Goal: Task Accomplishment & Management: Manage account settings

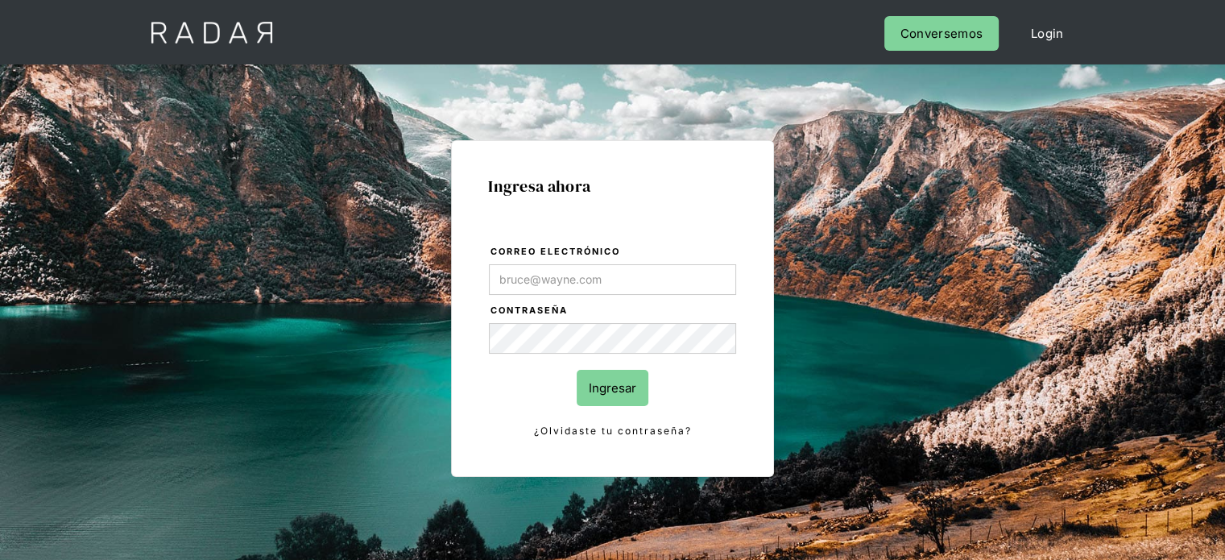
type input "Evans@prontopaga.com"
click at [697, 196] on div "Ingresa ahora Correo electrónico Evans@prontopaga.com Contraseña Ingresar ¿Olvi…" at bounding box center [612, 308] width 323 height 337
click at [622, 391] on input "Ingresar" at bounding box center [613, 388] width 72 height 36
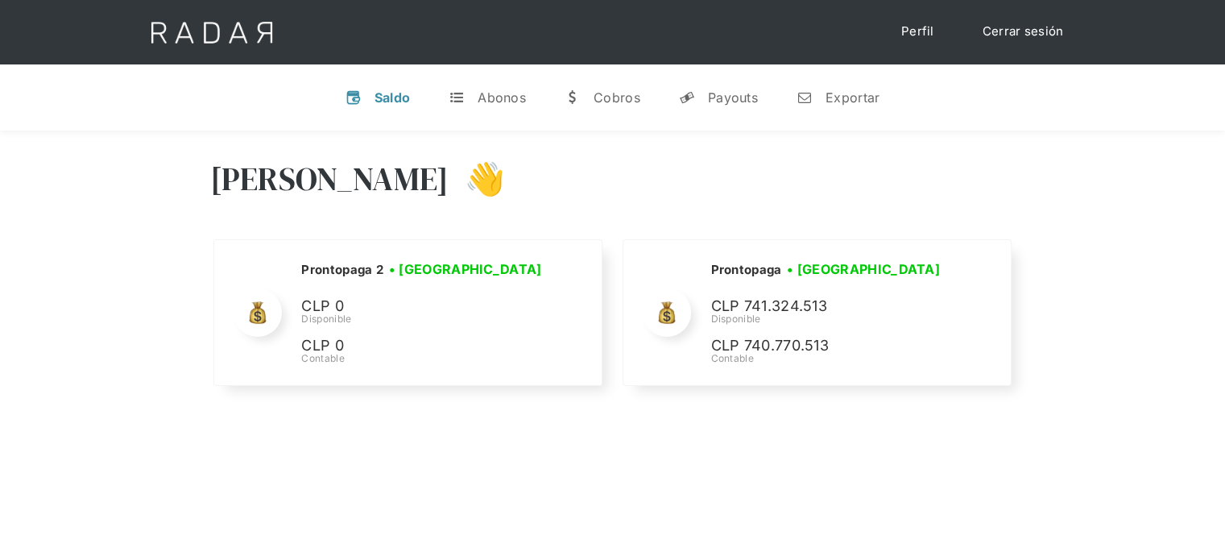
click at [1055, 29] on link "Cerrar sesión" at bounding box center [1024, 31] width 114 height 31
